Goal: Task Accomplishment & Management: Complete application form

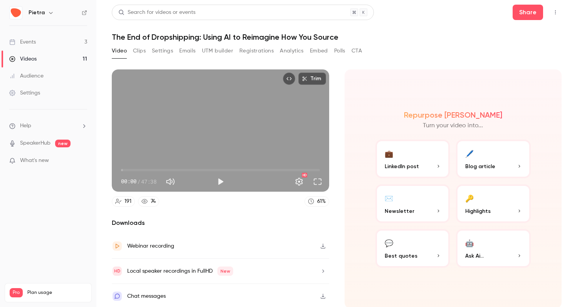
scroll to position [2, 0]
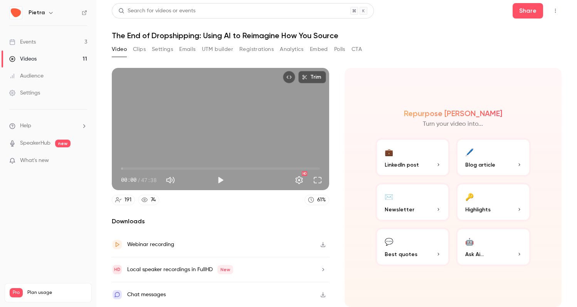
click at [293, 46] on button "Analytics" at bounding box center [292, 49] width 24 height 12
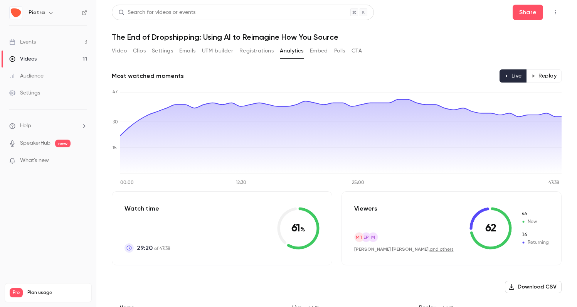
scroll to position [131, 0]
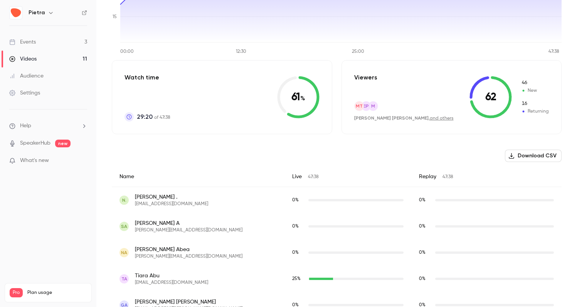
click at [530, 152] on button "Download CSV" at bounding box center [533, 156] width 57 height 12
click at [317, 24] on icon at bounding box center [340, 5] width 441 height 74
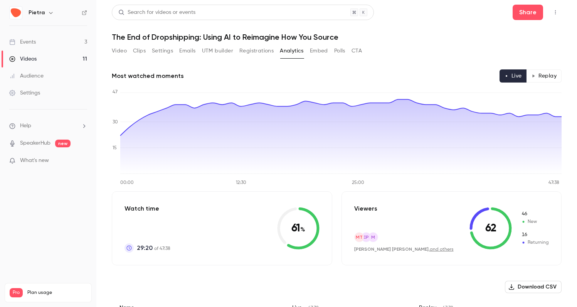
scroll to position [0, 0]
click at [35, 39] on div "Events" at bounding box center [22, 42] width 27 height 8
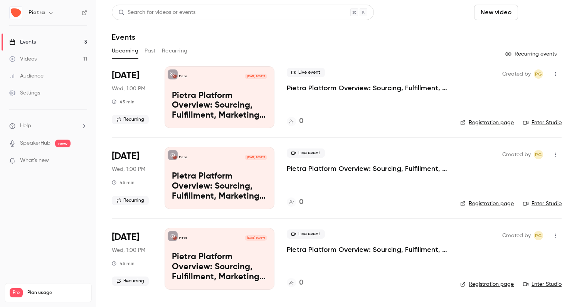
click at [521, 15] on button "Schedule" at bounding box center [541, 12] width 40 height 15
click at [426, 32] on div "One time event" at bounding box center [434, 34] width 59 height 8
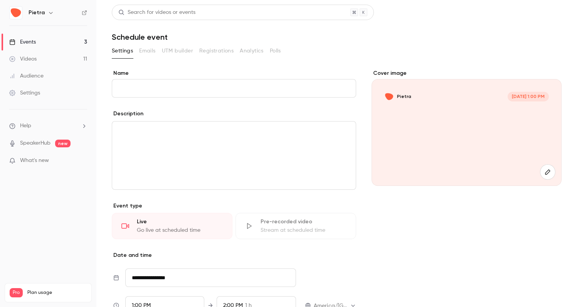
click at [160, 89] on input "Name" at bounding box center [234, 88] width 244 height 19
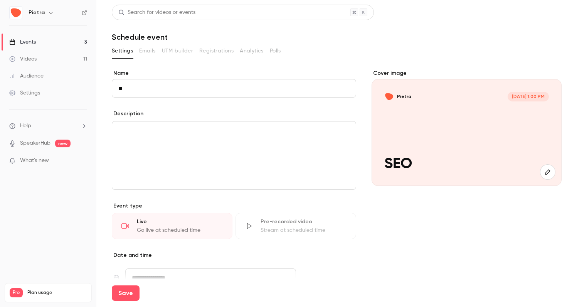
type input "*"
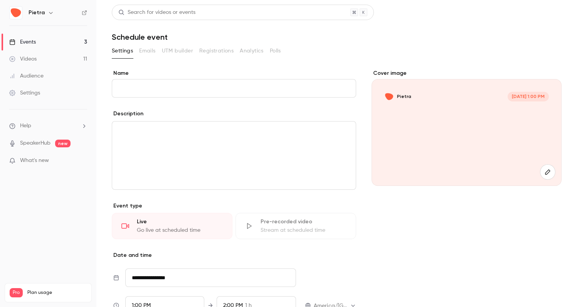
click at [139, 89] on input "Name" at bounding box center [234, 88] width 244 height 19
paste input "**********"
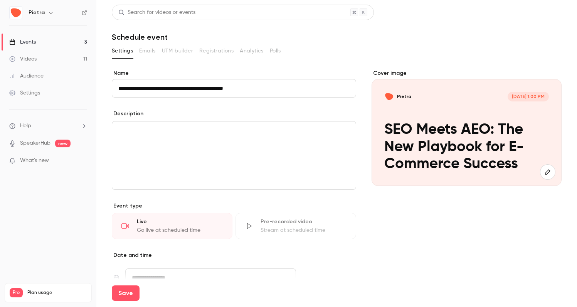
type input "**********"
click at [146, 137] on div "editor" at bounding box center [234, 155] width 244 height 68
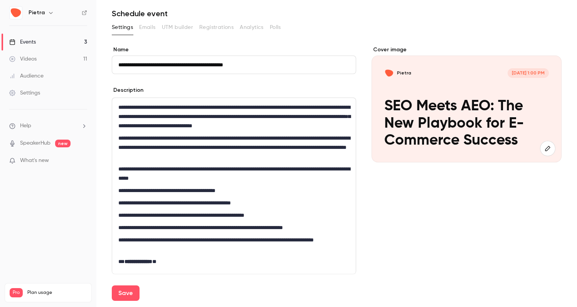
scroll to position [59, 0]
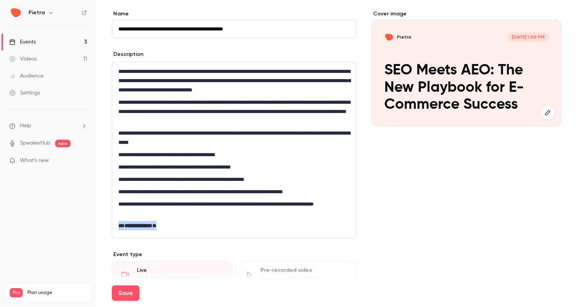
drag, startPoint x: 185, startPoint y: 226, endPoint x: 107, endPoint y: 223, distance: 77.9
click at [107, 223] on main "**********" at bounding box center [336, 153] width 481 height 307
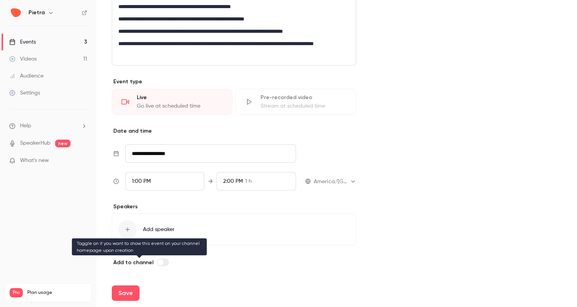
scroll to position [220, 0]
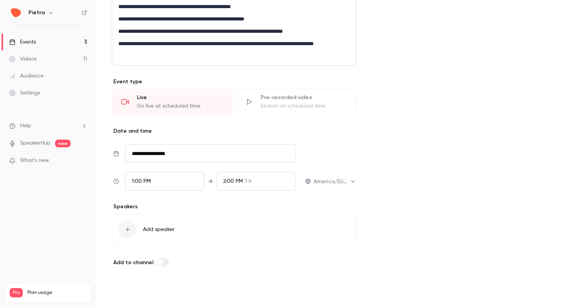
click at [117, 293] on button "Save" at bounding box center [126, 292] width 28 height 15
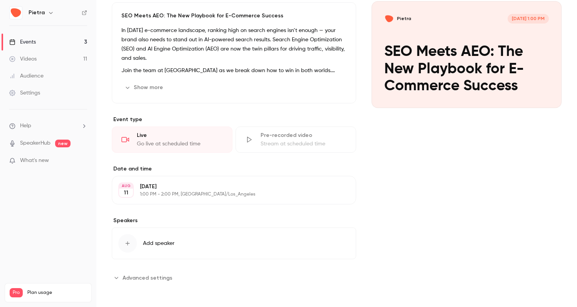
scroll to position [78, 0]
click at [341, 190] on button "Edit" at bounding box center [336, 190] width 28 height 12
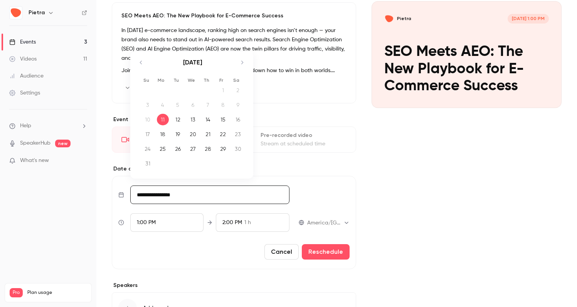
click at [167, 200] on input "**********" at bounding box center [209, 194] width 159 height 19
click at [208, 121] on div "14" at bounding box center [208, 120] width 12 height 12
type input "**********"
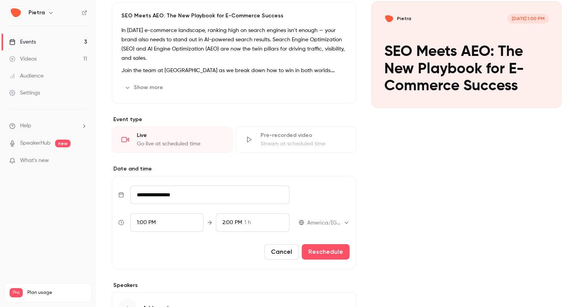
click at [158, 222] on div "1:00 PM" at bounding box center [167, 222] width 74 height 19
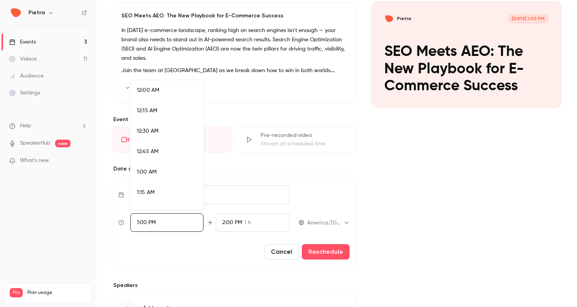
scroll to position [1008, 0]
click at [315, 222] on div at bounding box center [288, 153] width 577 height 307
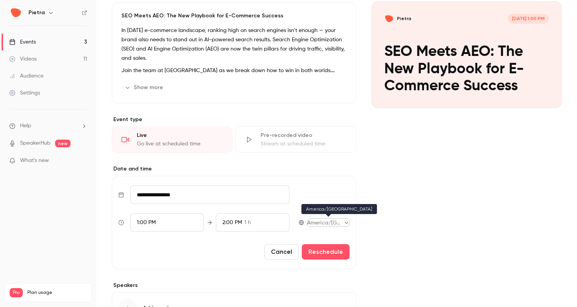
click at [338, 222] on body "Pietra Events 3 Videos 11 Audience Settings Help SpeakerHub new What's new Pro …" at bounding box center [288, 153] width 577 height 307
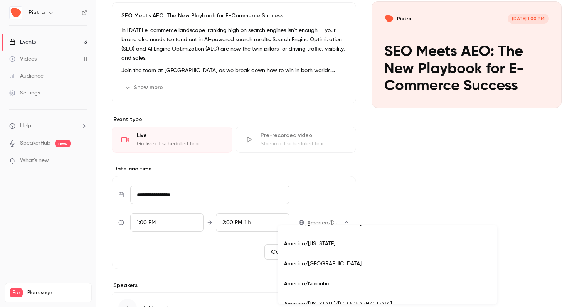
scroll to position [3070, 0]
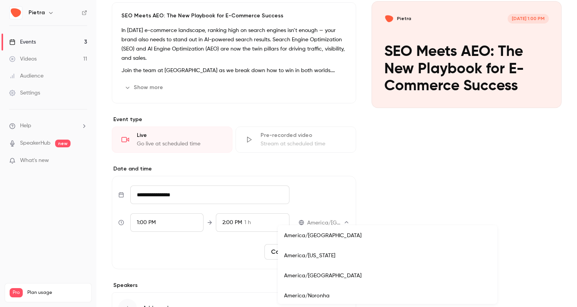
click at [328, 254] on li "America/[US_STATE]" at bounding box center [387, 256] width 219 height 20
type input "**********"
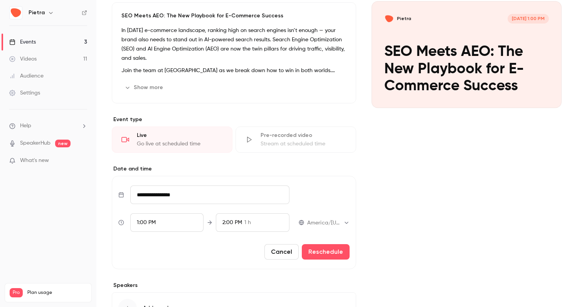
click at [142, 222] on span "1:00 PM" at bounding box center [146, 222] width 19 height 5
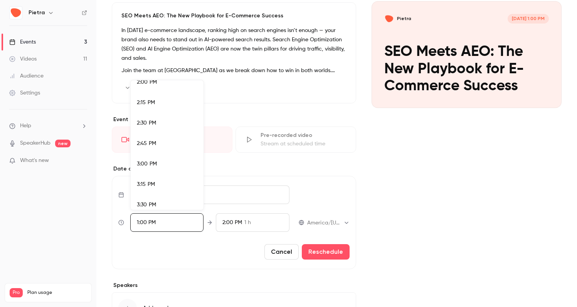
scroll to position [1186, 0]
click at [153, 130] on span "3:00 PM" at bounding box center [147, 130] width 20 height 5
click at [229, 221] on div at bounding box center [288, 153] width 577 height 307
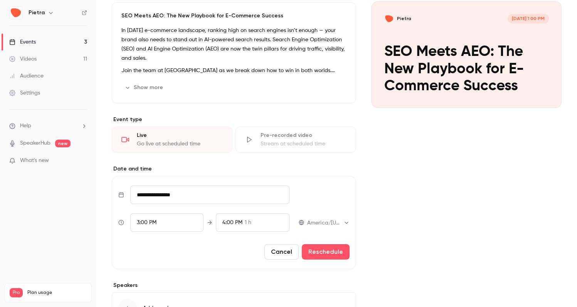
scroll to position [1008, 0]
click at [250, 220] on span "1 h" at bounding box center [248, 223] width 7 height 8
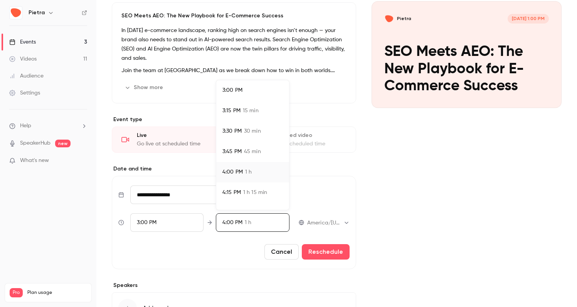
click at [251, 151] on span "45 min" at bounding box center [252, 152] width 17 height 8
click at [391, 234] on div at bounding box center [288, 153] width 577 height 307
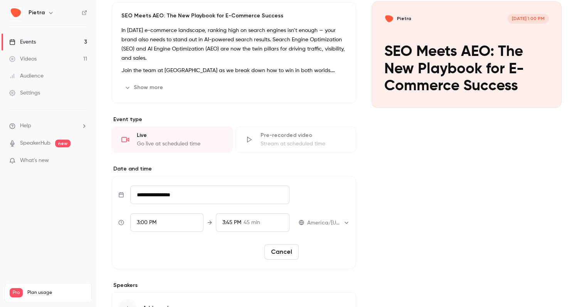
click at [333, 252] on button "Reschedule" at bounding box center [326, 251] width 48 height 15
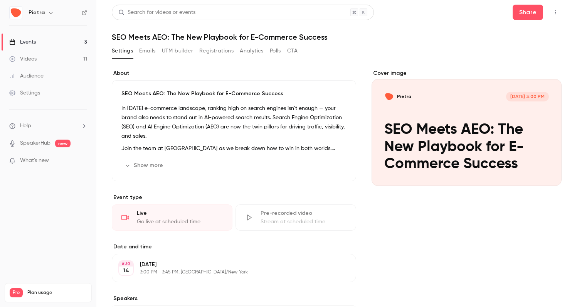
scroll to position [0, 0]
click at [146, 168] on button "Show more" at bounding box center [144, 165] width 46 height 12
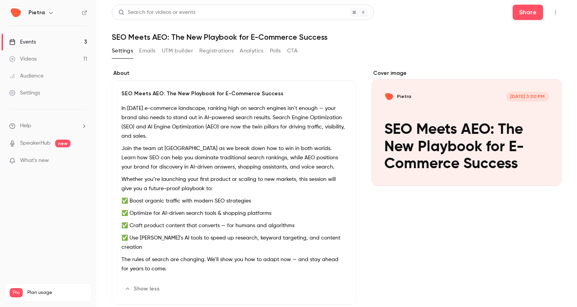
click at [134, 283] on button "Show less" at bounding box center [142, 289] width 43 height 12
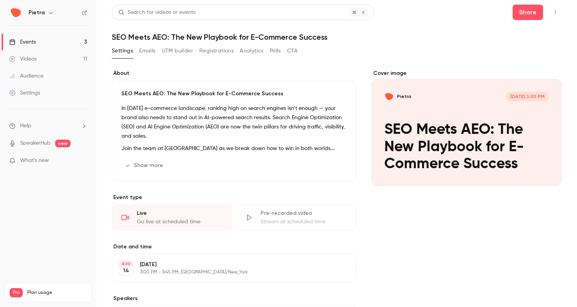
click at [325, 167] on icon "button" at bounding box center [324, 165] width 5 height 5
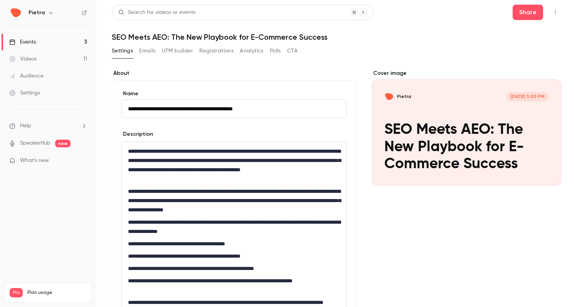
click at [162, 192] on p "**********" at bounding box center [234, 201] width 212 height 28
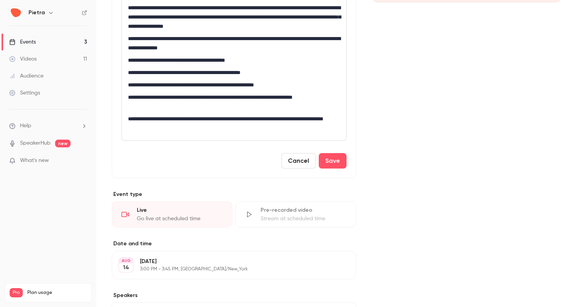
scroll to position [226, 0]
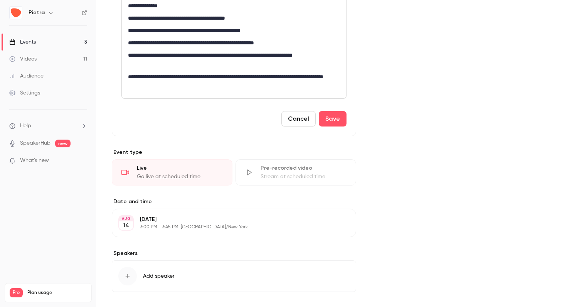
click at [290, 121] on button "Cancel" at bounding box center [298, 118] width 34 height 15
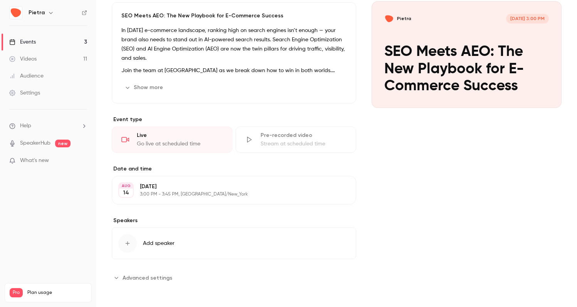
scroll to position [78, 0]
click at [155, 244] on span "Add speaker" at bounding box center [159, 243] width 32 height 8
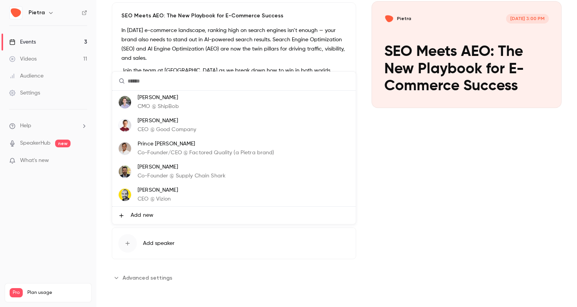
click at [172, 149] on p "Co-Founder/CEO @ Factored Quality (a Pietra brand)" at bounding box center [206, 153] width 137 height 8
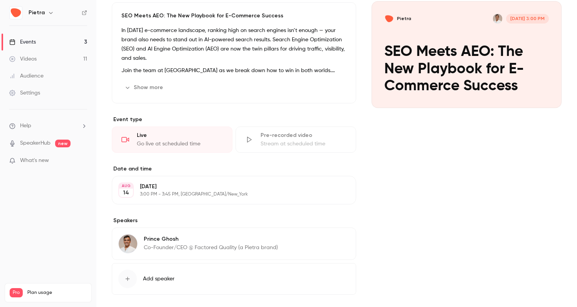
click at [154, 274] on button "Add speaker" at bounding box center [234, 279] width 244 height 32
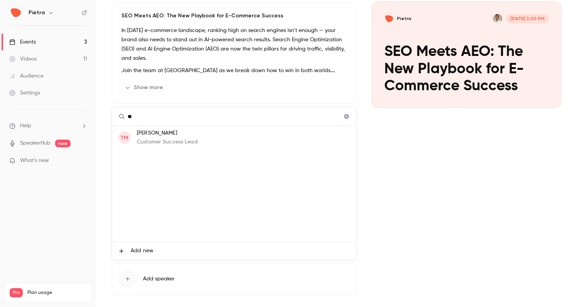
type input "**"
click at [178, 138] on p "Customer Success Lead" at bounding box center [167, 142] width 61 height 8
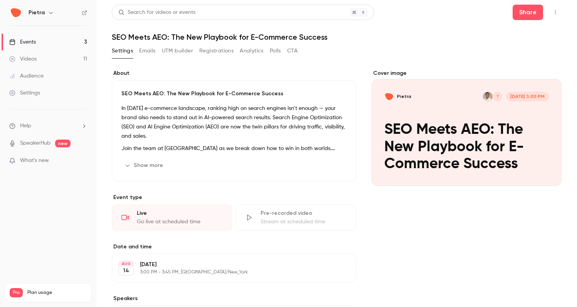
scroll to position [0, 0]
click at [145, 165] on button "Show more" at bounding box center [144, 165] width 46 height 12
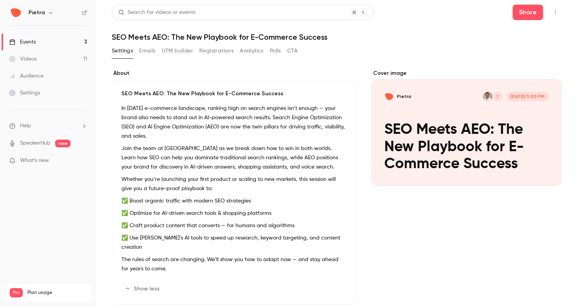
click at [145, 283] on button "Show less" at bounding box center [142, 289] width 43 height 12
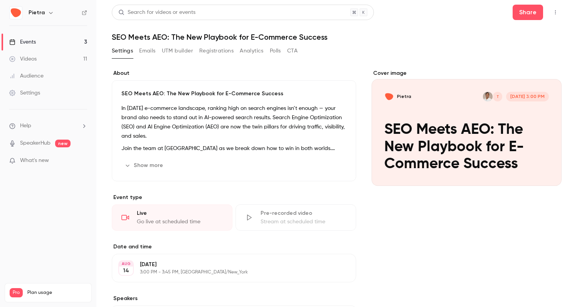
click at [552, 172] on icon "Cover image" at bounding box center [548, 172] width 8 height 6
click at [549, 170] on icon "Cover image" at bounding box center [548, 172] width 8 height 6
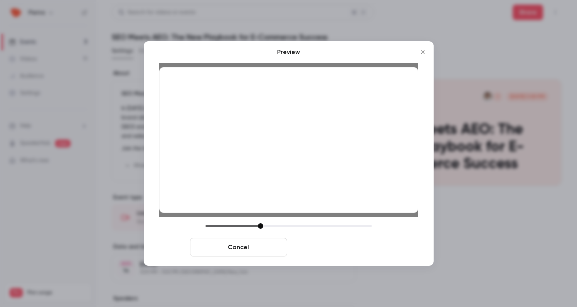
click at [334, 251] on button "Save cover" at bounding box center [338, 247] width 97 height 19
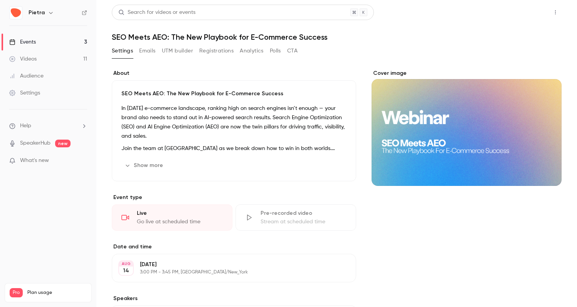
click at [520, 16] on button "Share" at bounding box center [528, 12] width 30 height 15
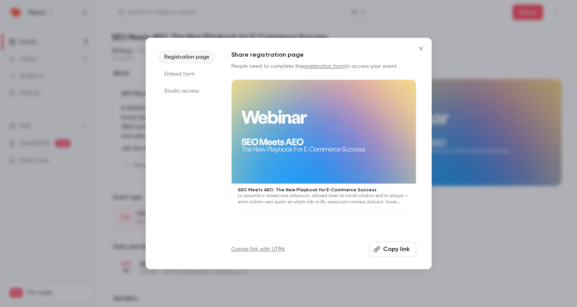
click at [390, 250] on button "Copy link" at bounding box center [392, 248] width 47 height 15
